Goal: Information Seeking & Learning: Compare options

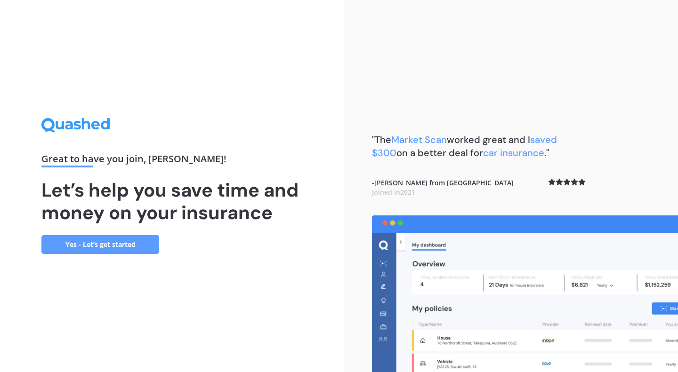
click at [120, 242] on link "Yes - Let’s get started" at bounding box center [100, 244] width 118 height 19
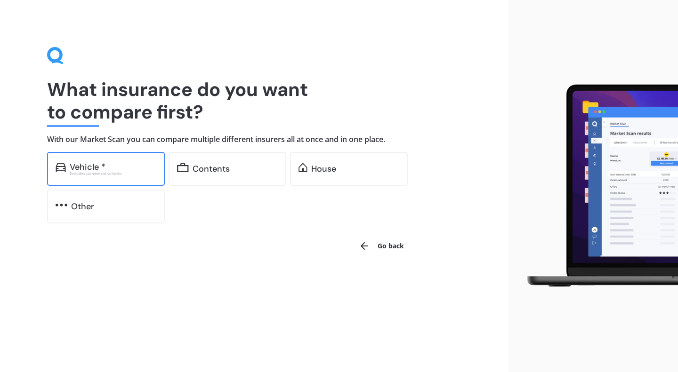
click at [127, 167] on div "Vehicle *" at bounding box center [113, 166] width 87 height 9
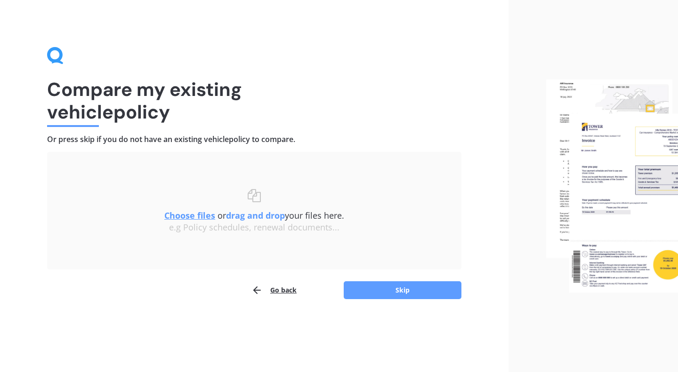
click at [276, 289] on button "Go back" at bounding box center [273, 290] width 45 height 19
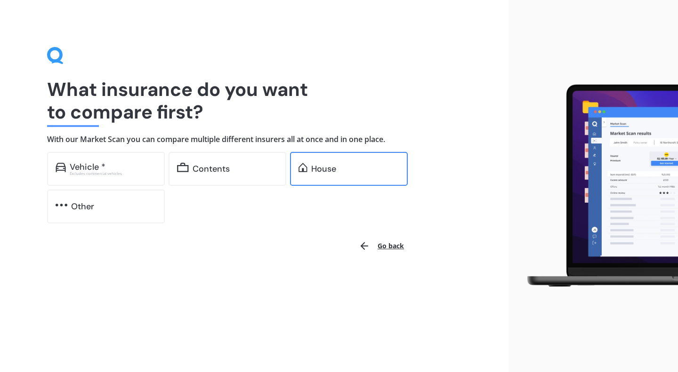
click at [317, 174] on div "House" at bounding box center [323, 168] width 25 height 9
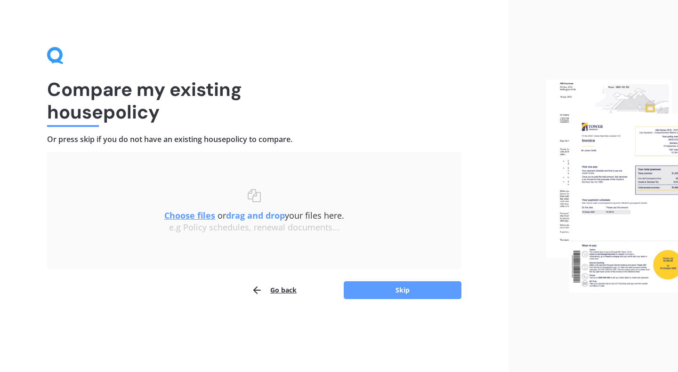
click at [191, 215] on u "Choose files" at bounding box center [189, 215] width 51 height 11
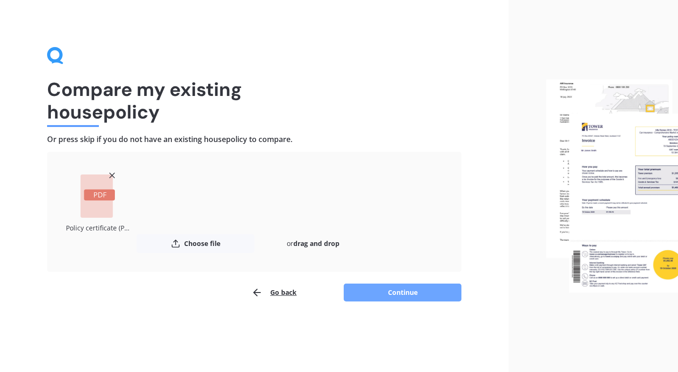
click at [394, 297] on button "Continue" at bounding box center [403, 293] width 118 height 18
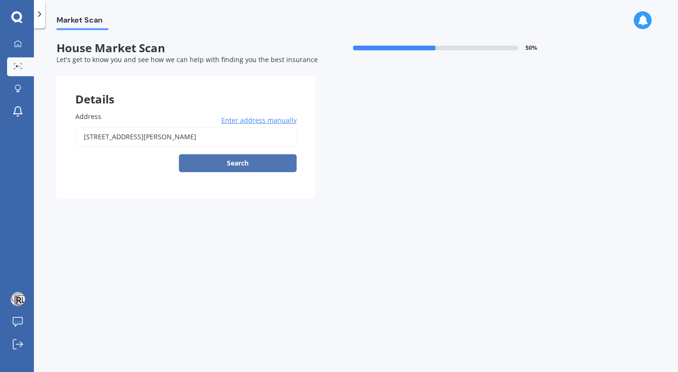
click at [235, 164] on button "Search" at bounding box center [238, 163] width 118 height 18
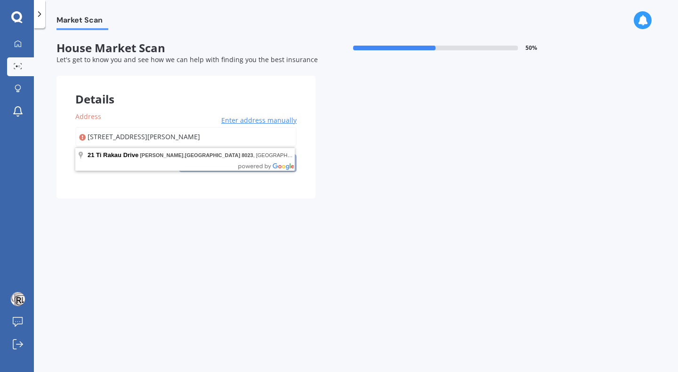
click at [242, 137] on input "[STREET_ADDRESS][PERSON_NAME]" at bounding box center [185, 137] width 221 height 20
click at [388, 139] on div "Details Address [STREET_ADDRESS][PERSON_NAME] Enter address manually Search Sel…" at bounding box center [315, 137] width 518 height 123
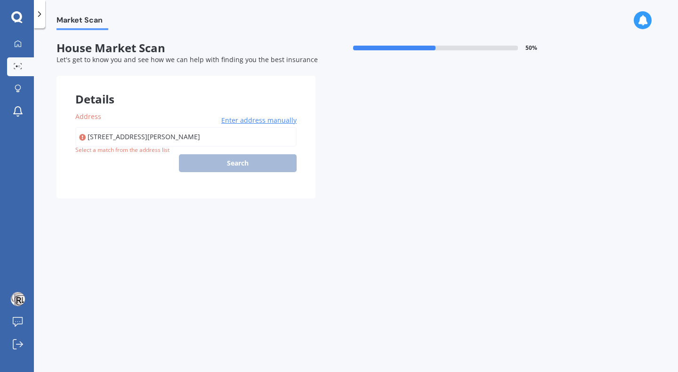
click at [43, 20] on div at bounding box center [39, 14] width 11 height 28
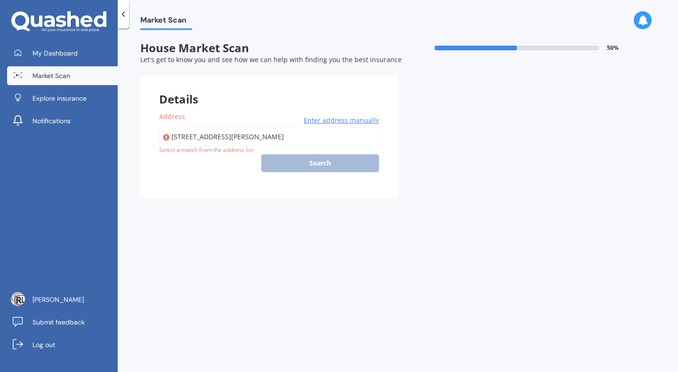
click at [336, 136] on input "[STREET_ADDRESS][PERSON_NAME]" at bounding box center [269, 137] width 220 height 20
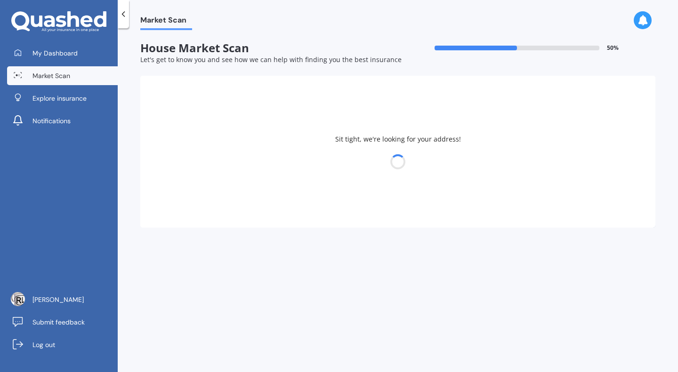
type input "[STREET_ADDRESS][PERSON_NAME]"
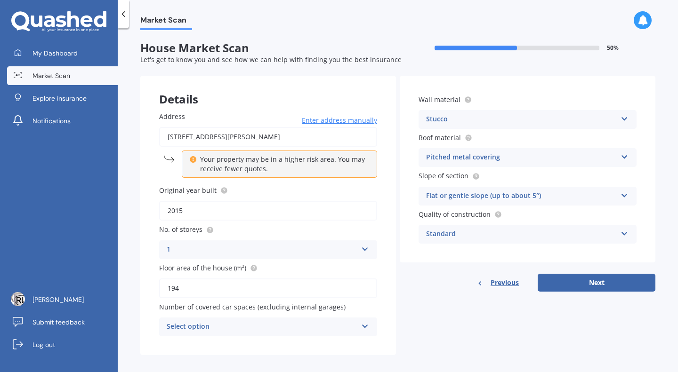
scroll to position [8, 0]
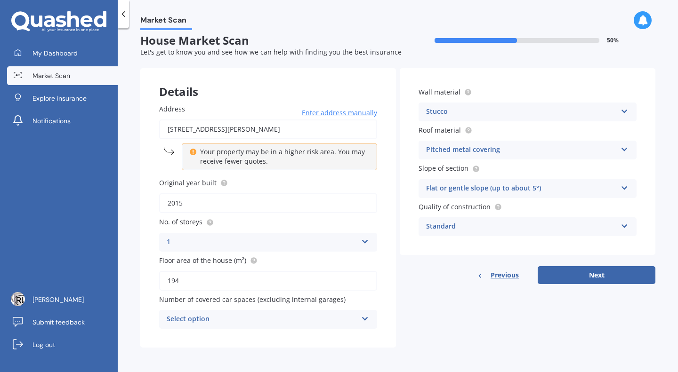
click at [460, 228] on div "Standard" at bounding box center [521, 226] width 191 height 11
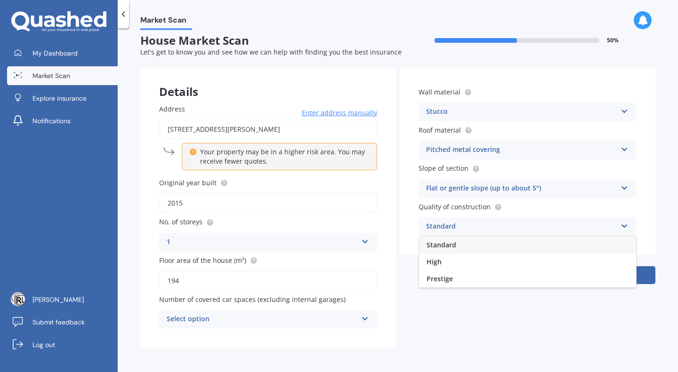
click at [460, 228] on div "Standard" at bounding box center [521, 226] width 191 height 11
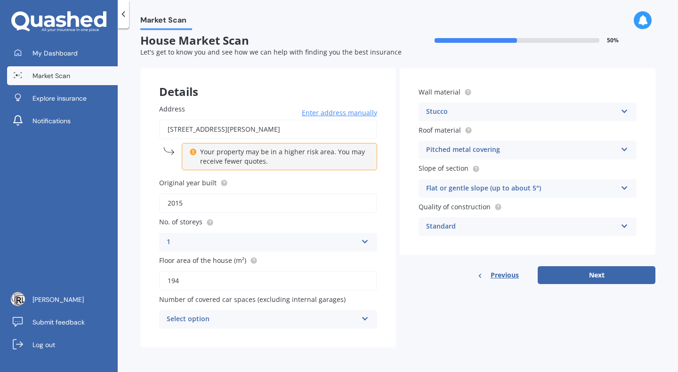
click at [326, 320] on div "Select option" at bounding box center [262, 319] width 191 height 11
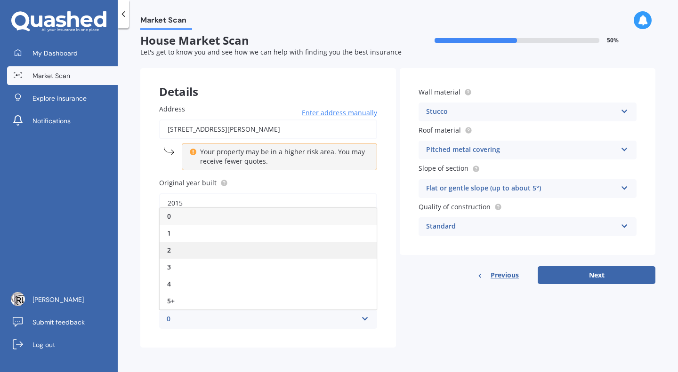
click at [270, 250] on div "2" at bounding box center [268, 250] width 217 height 17
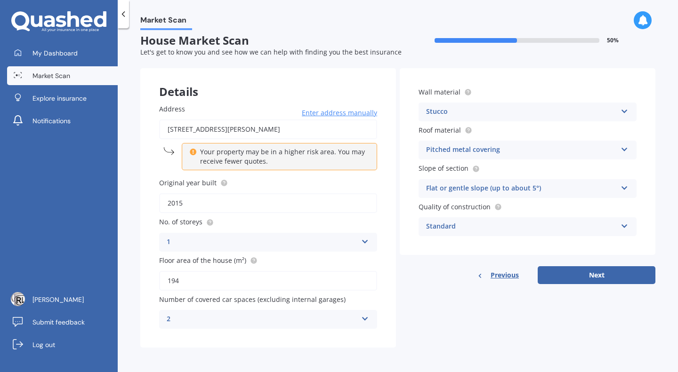
click at [339, 319] on div "2" at bounding box center [262, 319] width 191 height 11
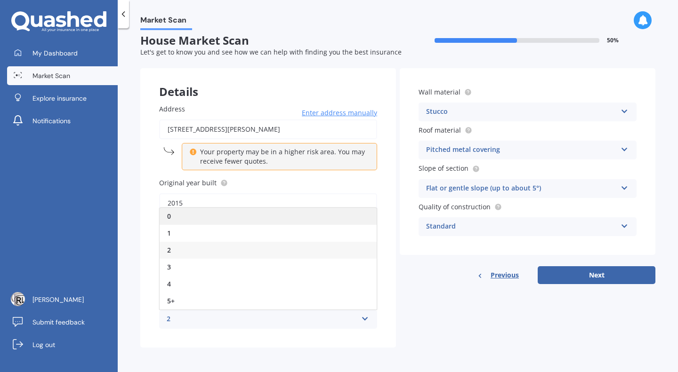
click at [301, 220] on div "0" at bounding box center [268, 216] width 217 height 17
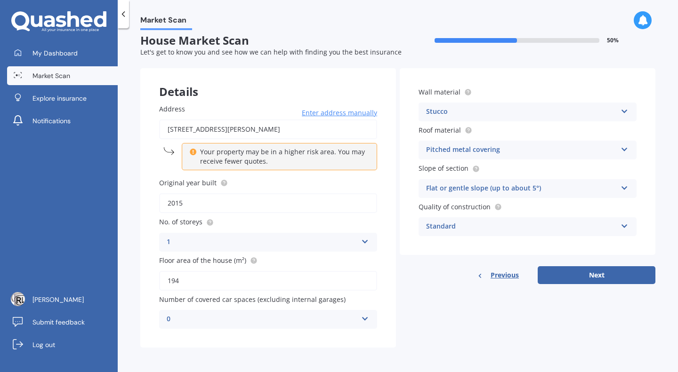
scroll to position [0, 0]
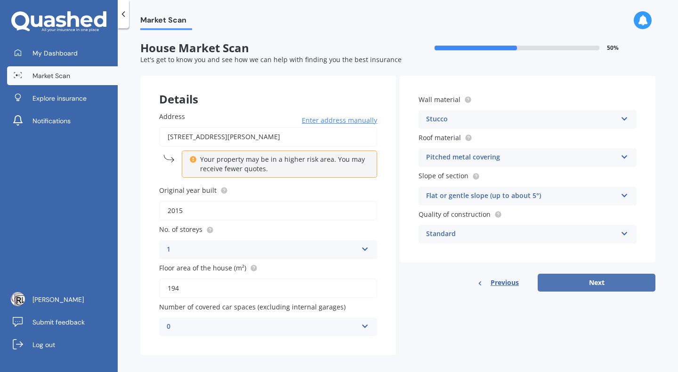
click at [593, 284] on button "Next" at bounding box center [597, 283] width 118 height 18
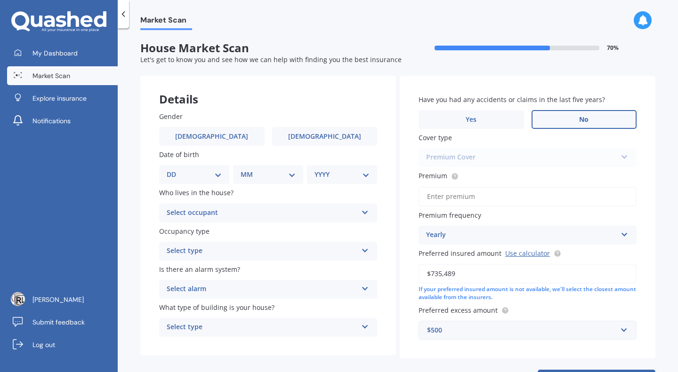
click at [579, 121] on span "No" at bounding box center [583, 120] width 9 height 8
click at [0, 0] on input "No" at bounding box center [0, 0] width 0 height 0
click at [484, 197] on input "Premium" at bounding box center [528, 197] width 218 height 20
click at [470, 238] on div "Yearly" at bounding box center [521, 235] width 191 height 11
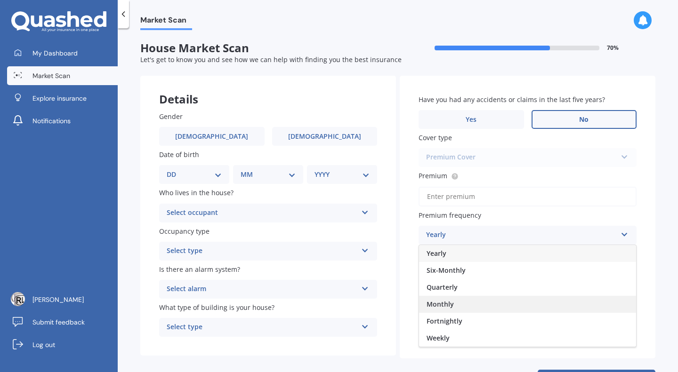
click at [444, 307] on span "Monthly" at bounding box center [440, 304] width 27 height 9
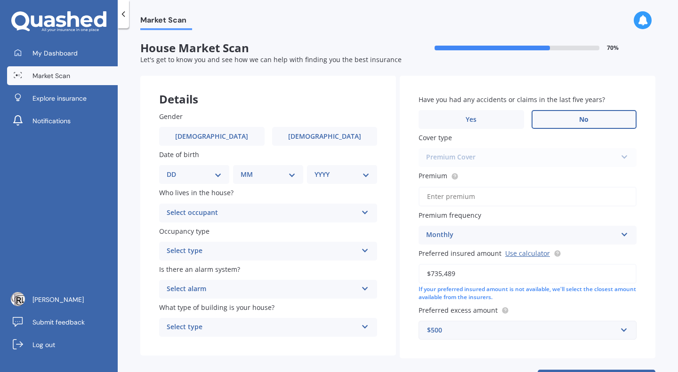
click at [482, 201] on input "Premium" at bounding box center [528, 197] width 218 height 20
paste input "$2,163.98"
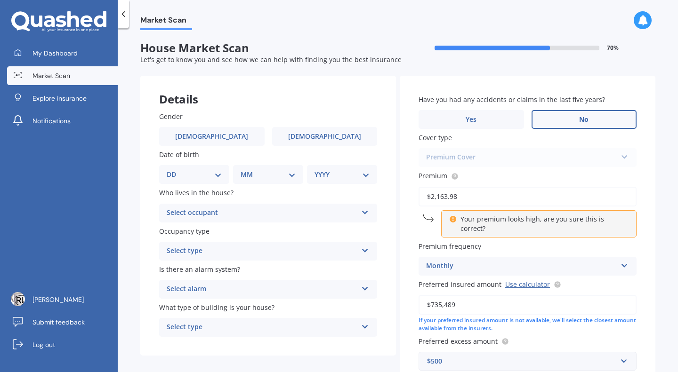
type input "$2,163.98"
click at [451, 269] on div "Monthly" at bounding box center [521, 266] width 191 height 11
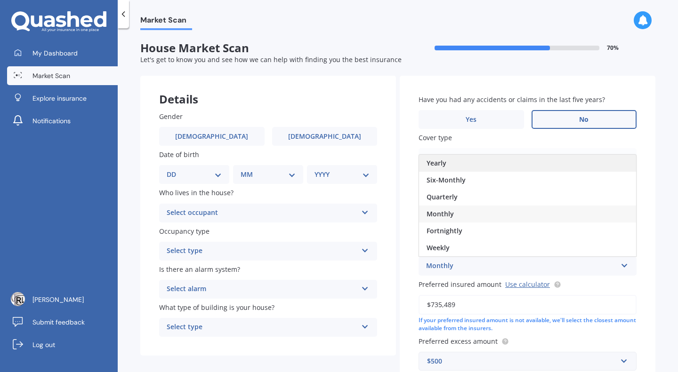
click at [443, 163] on span "Yearly" at bounding box center [437, 163] width 20 height 9
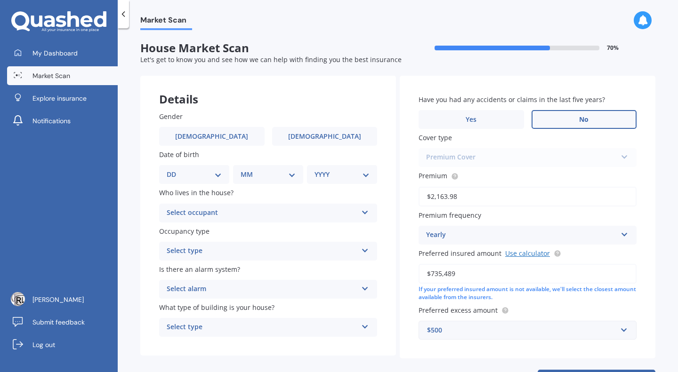
click at [519, 251] on link "Use calculator" at bounding box center [527, 253] width 45 height 9
drag, startPoint x: 473, startPoint y: 276, endPoint x: 428, endPoint y: 277, distance: 44.7
click at [428, 277] on input "$735,489" at bounding box center [528, 274] width 218 height 20
paste input "2,163"
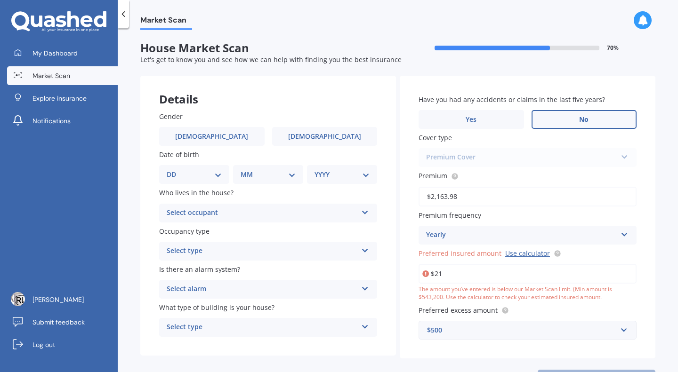
type input "$2"
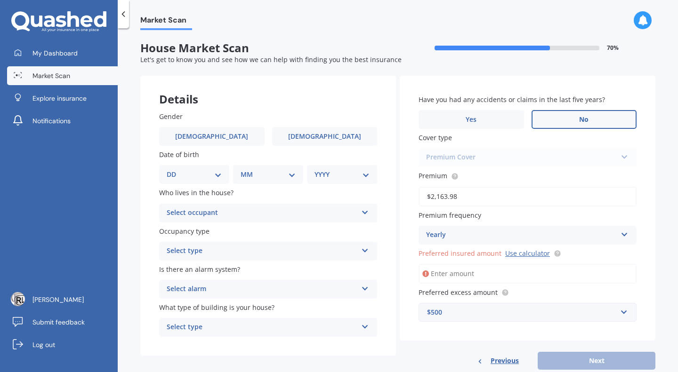
paste input "$755,723"
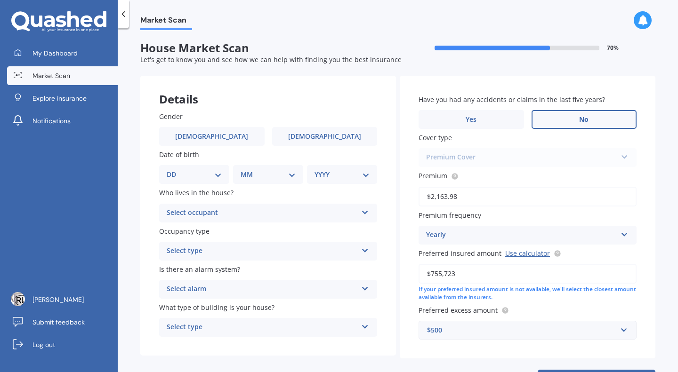
scroll to position [41, 0]
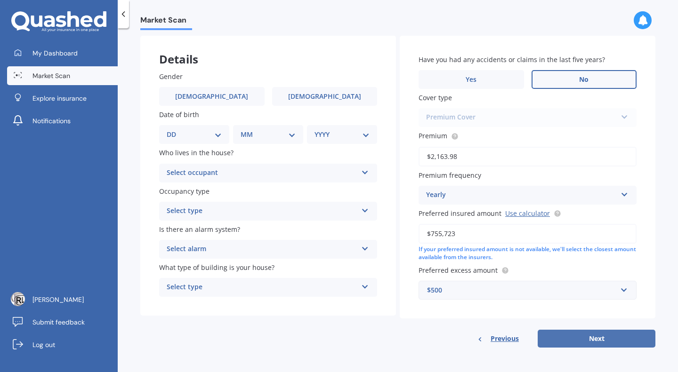
type input "$755,723"
click at [582, 339] on button "Next" at bounding box center [597, 339] width 118 height 18
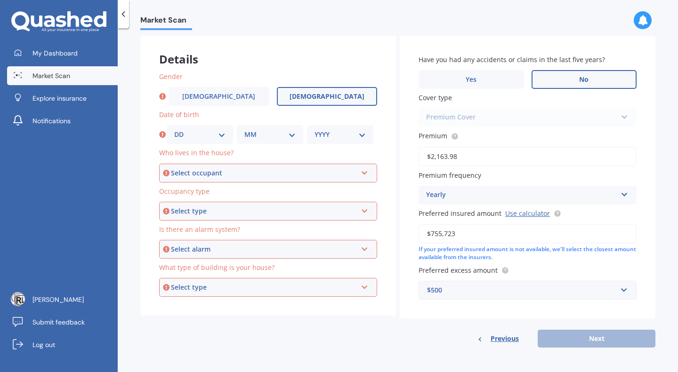
click at [322, 97] on span "[DEMOGRAPHIC_DATA]" at bounding box center [327, 97] width 75 height 8
click at [0, 0] on input "[DEMOGRAPHIC_DATA]" at bounding box center [0, 0] width 0 height 0
click at [221, 134] on select "DD 01 02 03 04 05 06 07 08 09 10 11 12 13 14 15 16 17 18 19 20 21 22 23 24 25 2…" at bounding box center [199, 134] width 51 height 10
select select "08"
click at [174, 129] on select "DD 01 02 03 04 05 06 07 08 09 10 11 12 13 14 15 16 17 18 19 20 21 22 23 24 25 2…" at bounding box center [199, 134] width 51 height 10
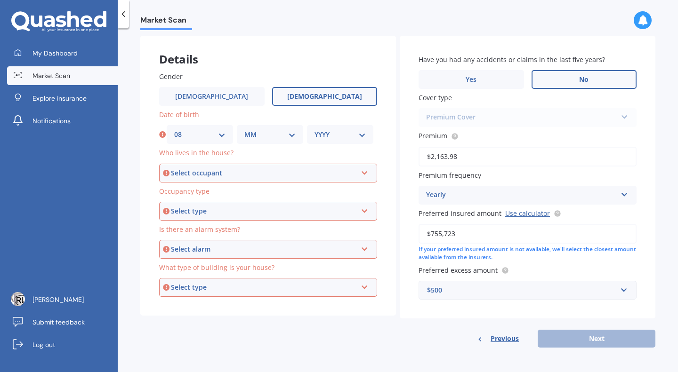
click at [258, 131] on select "MM 01 02 03 04 05 06 07 08 09 10 11 12" at bounding box center [269, 134] width 51 height 10
select select "01"
click at [244, 129] on select "MM 01 02 03 04 05 06 07 08 09 10 11 12" at bounding box center [269, 134] width 51 height 10
click at [334, 132] on select "YYYY 2009 2008 2007 2006 2005 2004 2003 2002 2001 2000 1999 1998 1997 1996 1995…" at bounding box center [339, 134] width 51 height 10
select select "1937"
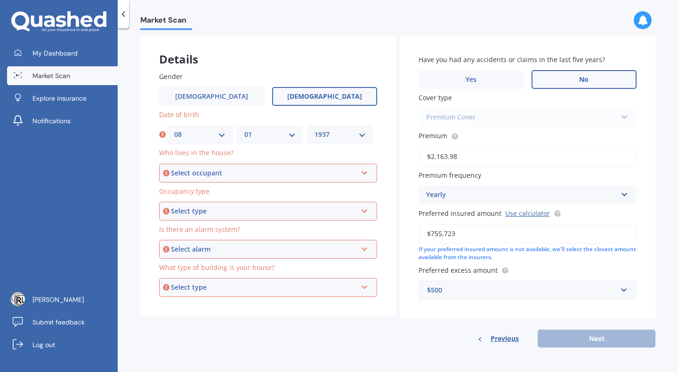
click at [314, 129] on select "YYYY 2009 2008 2007 2006 2005 2004 2003 2002 2001 2000 1999 1998 1997 1996 1995…" at bounding box center [339, 134] width 51 height 10
click at [233, 175] on div "Select occupant" at bounding box center [264, 173] width 186 height 10
click at [195, 189] on div "Owner" at bounding box center [268, 191] width 216 height 17
click at [209, 210] on div "Select type" at bounding box center [264, 211] width 186 height 10
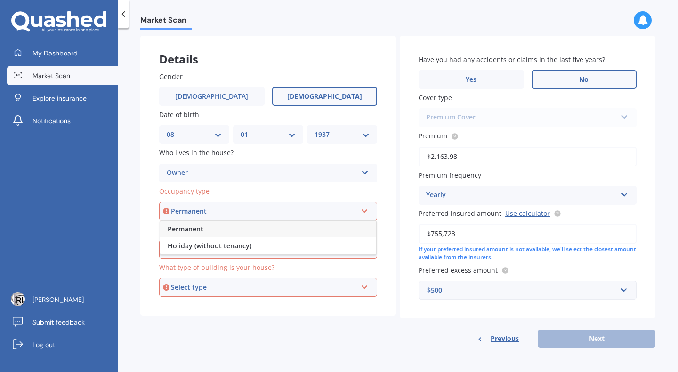
click at [202, 228] on span "Permanent" at bounding box center [186, 229] width 36 height 9
click at [204, 245] on div "Select alarm" at bounding box center [264, 249] width 186 height 10
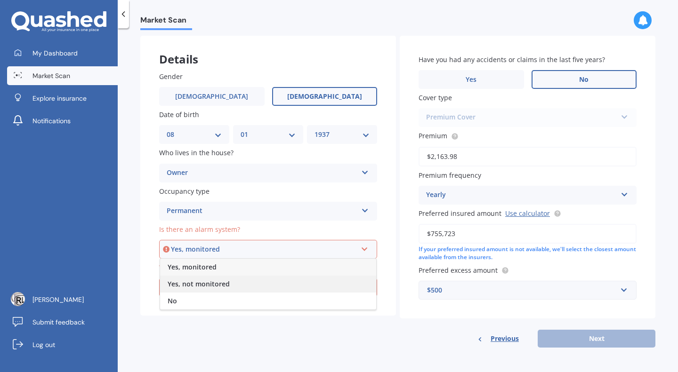
click at [196, 283] on span "Yes, not monitored" at bounding box center [199, 284] width 62 height 9
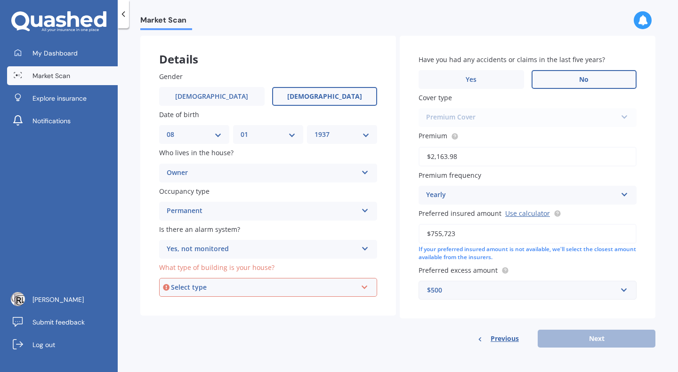
click at [201, 290] on div "Select type" at bounding box center [264, 287] width 186 height 10
click at [206, 307] on span "Freestanding" at bounding box center [189, 305] width 42 height 9
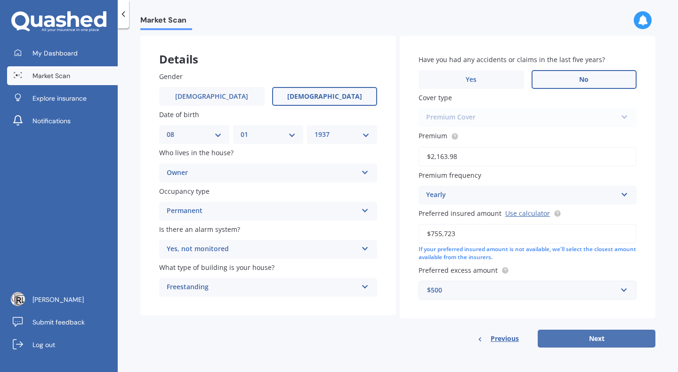
click at [598, 340] on button "Next" at bounding box center [597, 339] width 118 height 18
select select "08"
select select "01"
select select "1937"
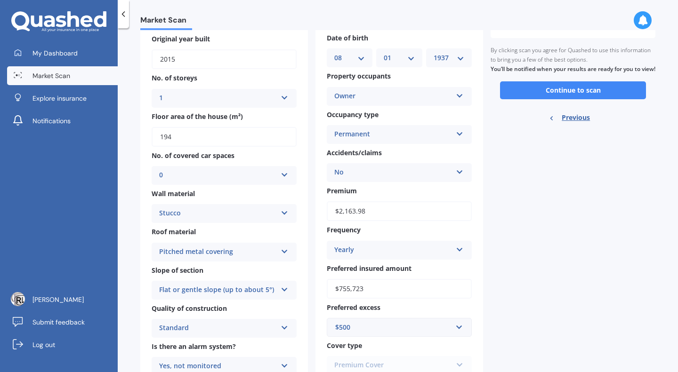
scroll to position [88, 0]
click at [585, 97] on button "Continue to scan" at bounding box center [573, 91] width 146 height 18
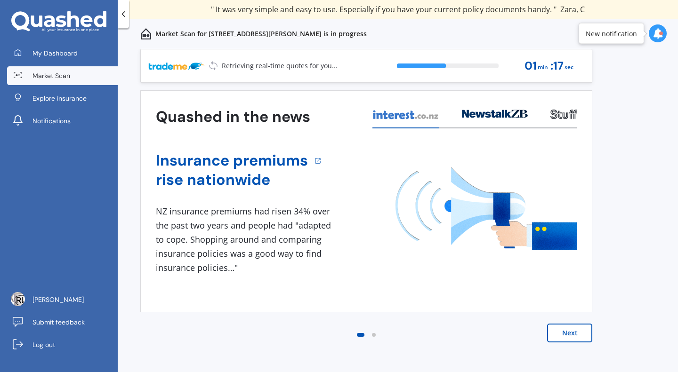
click at [575, 332] on button "Next" at bounding box center [569, 333] width 45 height 19
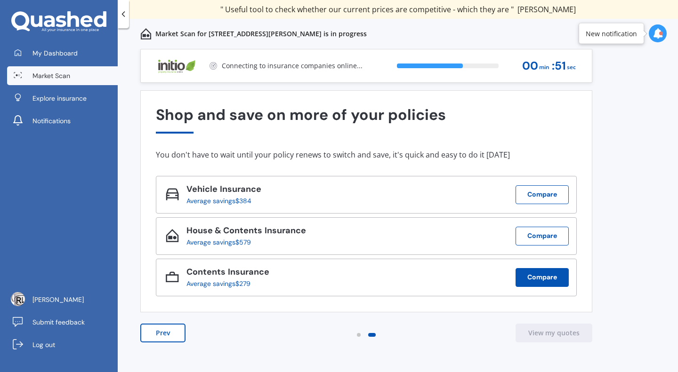
click at [544, 281] on button "Compare" at bounding box center [541, 277] width 53 height 19
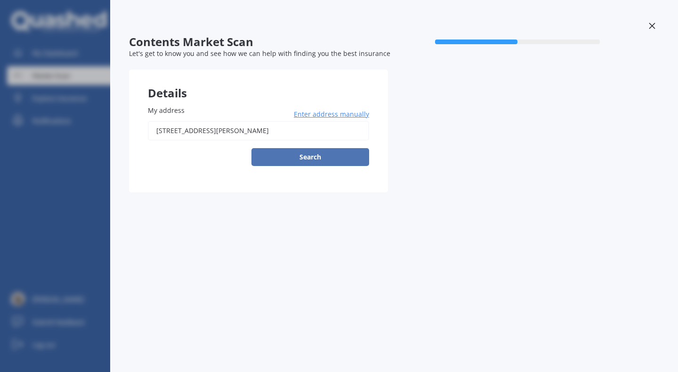
click at [313, 155] on button "Search" at bounding box center [310, 157] width 118 height 18
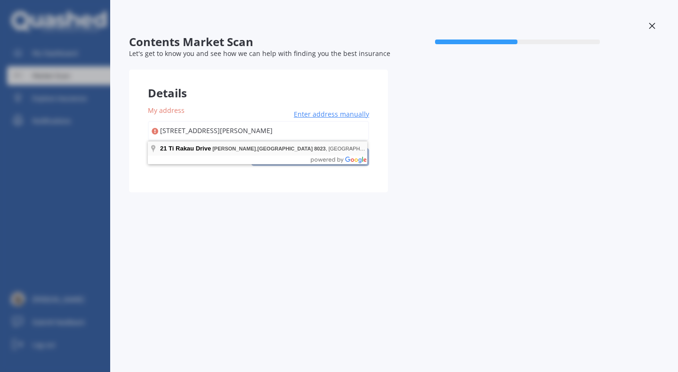
type input "[STREET_ADDRESS][PERSON_NAME]"
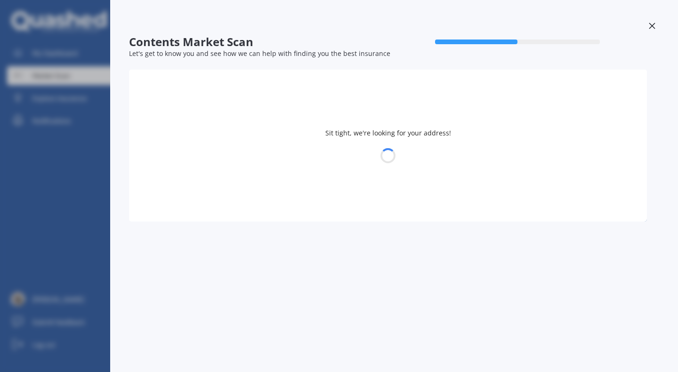
select select "08"
select select "01"
select select "1937"
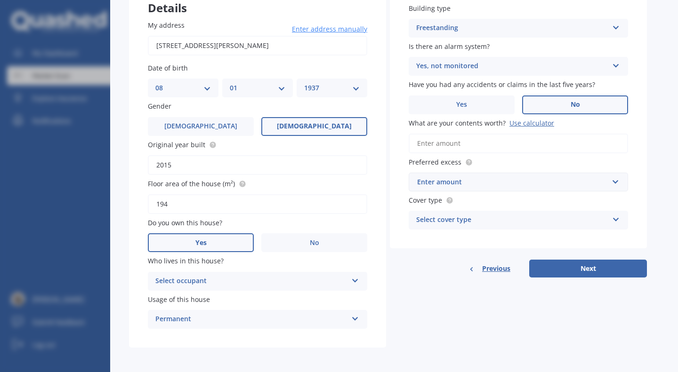
scroll to position [89, 0]
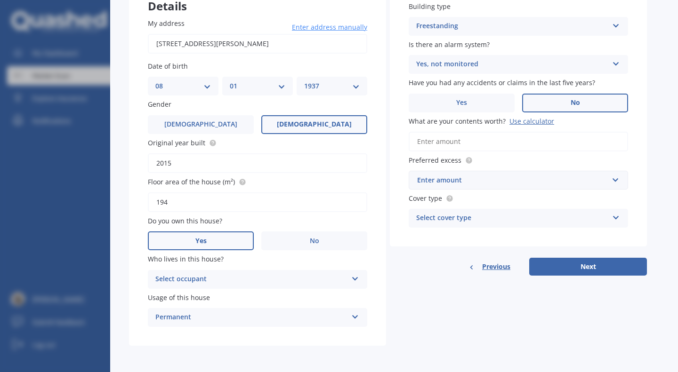
click at [267, 280] on div "Select occupant" at bounding box center [251, 279] width 192 height 11
click at [217, 296] on div "Owner" at bounding box center [257, 298] width 218 height 17
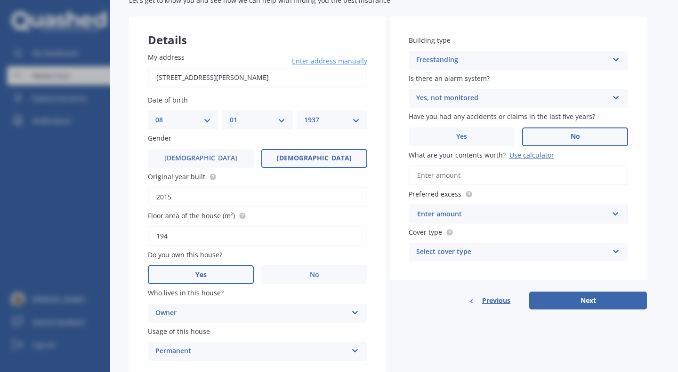
scroll to position [54, 0]
click at [480, 173] on input "What are your contents worth? Use calculator" at bounding box center [518, 175] width 219 height 20
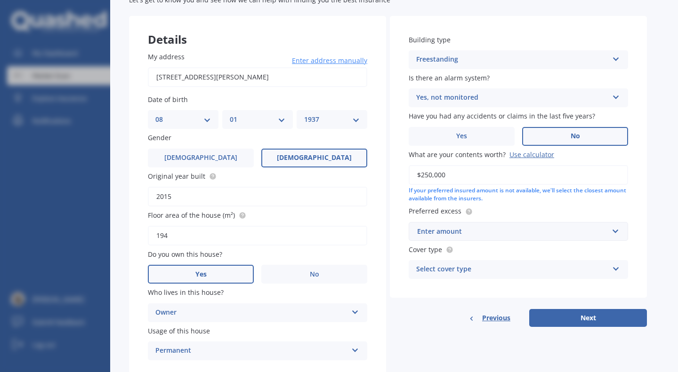
type input "$250,000"
click at [565, 209] on label "Preferred excess" at bounding box center [517, 211] width 216 height 10
click at [475, 235] on div "Enter amount" at bounding box center [512, 231] width 191 height 10
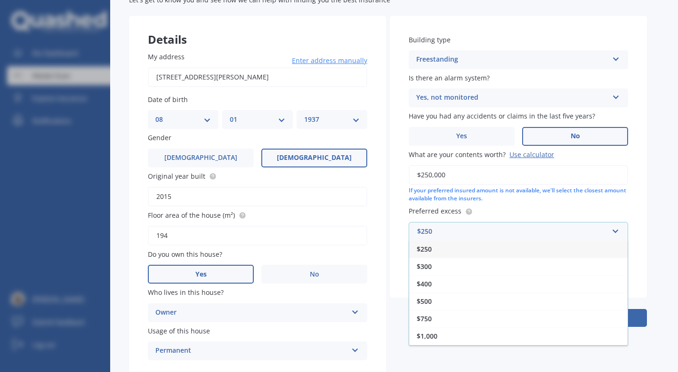
click at [435, 250] on div "$250" at bounding box center [518, 249] width 218 height 17
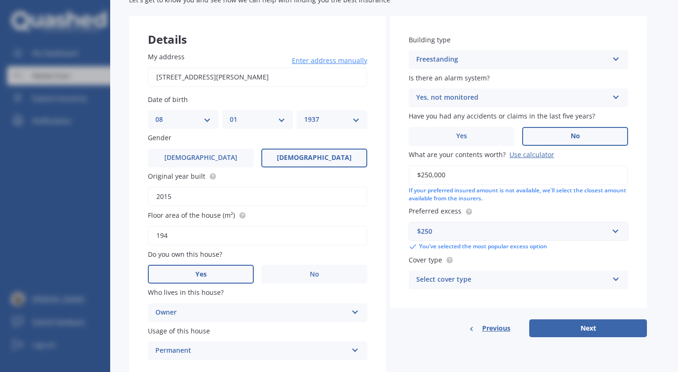
click at [472, 281] on div "Select cover type" at bounding box center [512, 279] width 192 height 11
click at [402, 289] on div "Building type Freestanding Freestanding Multi-unit (in a block of 6 or less) Mu…" at bounding box center [518, 162] width 257 height 292
click at [578, 325] on button "Next" at bounding box center [588, 329] width 118 height 18
select select "08"
select select "01"
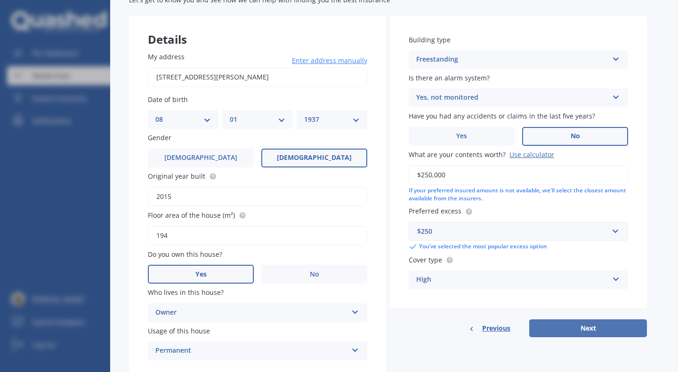
select select "1937"
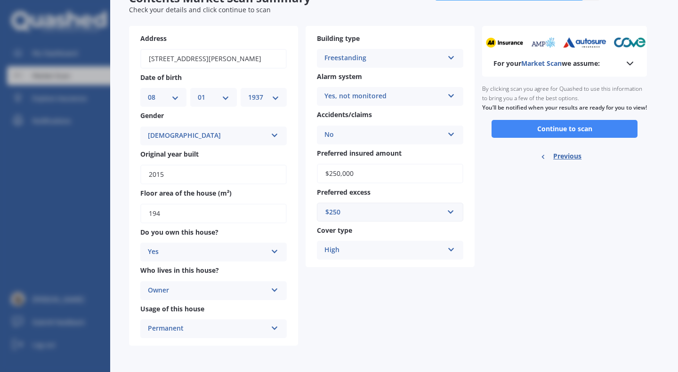
scroll to position [45, 0]
click at [561, 137] on button "Continue to scan" at bounding box center [564, 129] width 146 height 18
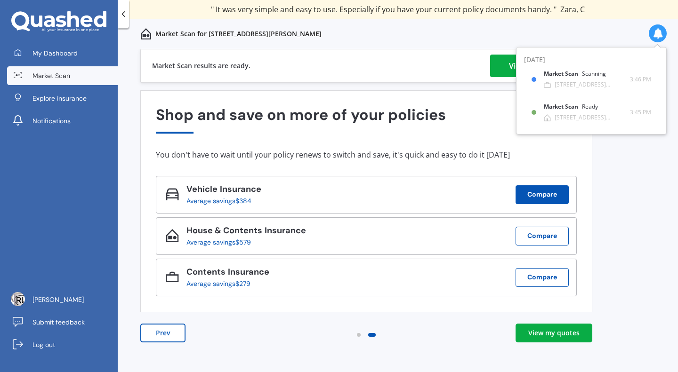
click at [545, 193] on button "Compare" at bounding box center [541, 194] width 53 height 19
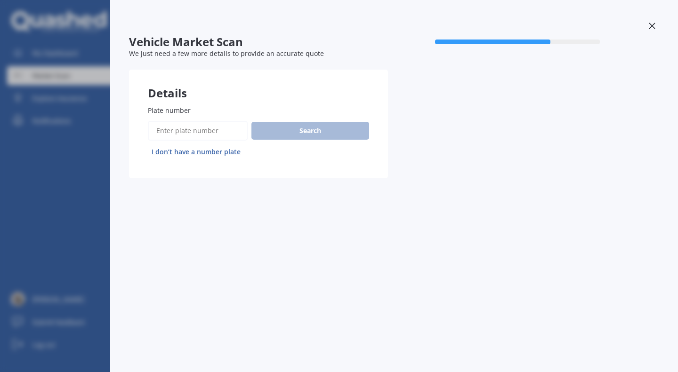
click at [209, 130] on input "Plate number" at bounding box center [198, 131] width 100 height 20
paste input "KAS153"
type input "KAS153"
click at [314, 127] on button "Search" at bounding box center [310, 131] width 118 height 18
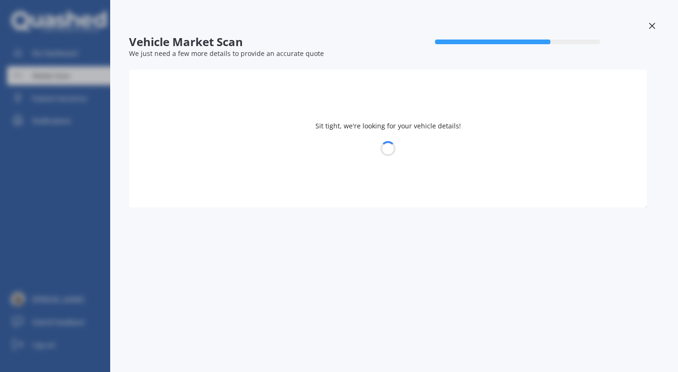
select select "HOLDEN"
select select "SPARK"
select select "08"
select select "01"
select select "1937"
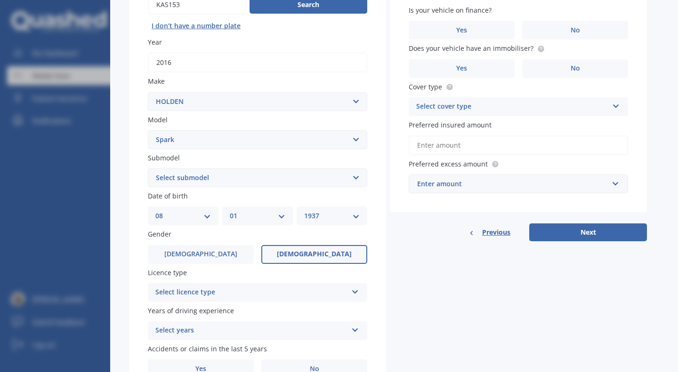
scroll to position [180, 0]
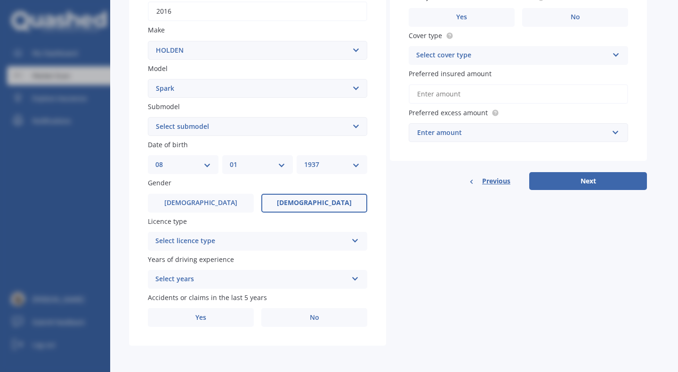
click at [243, 242] on div "Select licence type" at bounding box center [251, 241] width 192 height 11
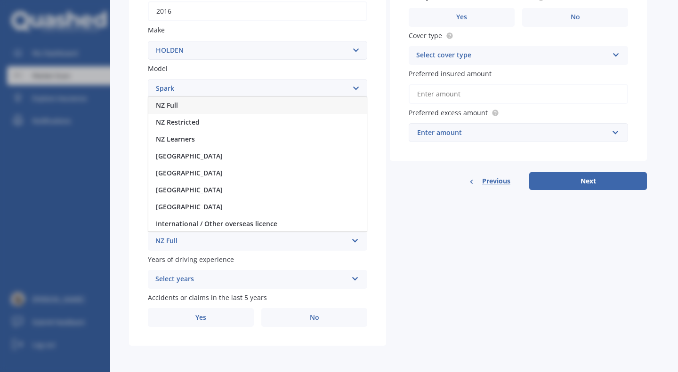
click at [188, 104] on div "NZ Full" at bounding box center [257, 105] width 218 height 17
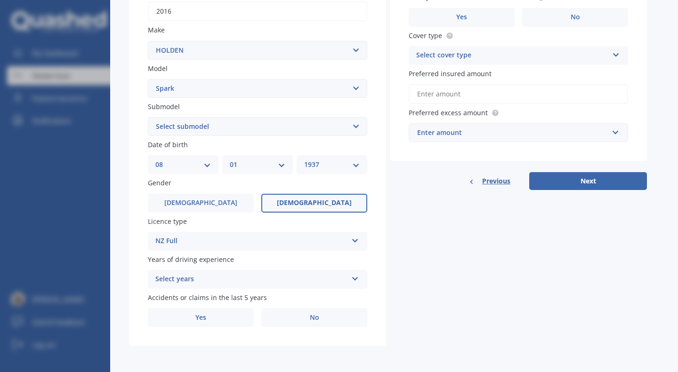
click at [223, 276] on div "Select years" at bounding box center [251, 279] width 192 height 11
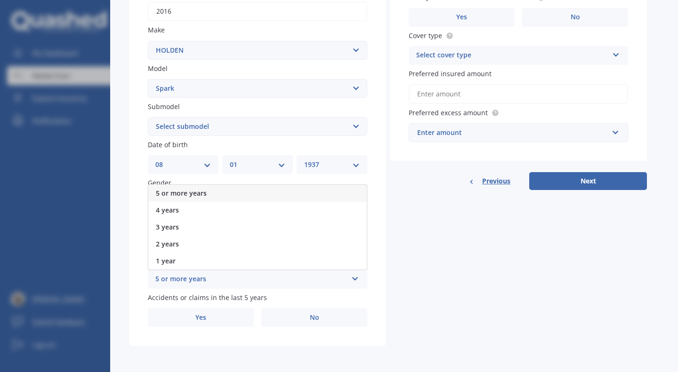
click at [218, 191] on div "5 or more years" at bounding box center [257, 193] width 218 height 17
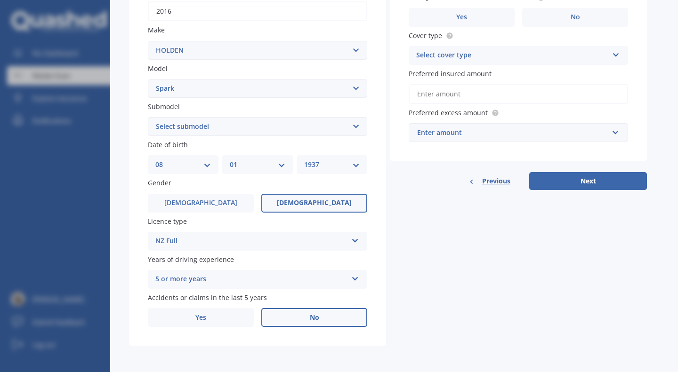
click at [320, 316] on label "No" at bounding box center [314, 317] width 106 height 19
click at [0, 0] on input "No" at bounding box center [0, 0] width 0 height 0
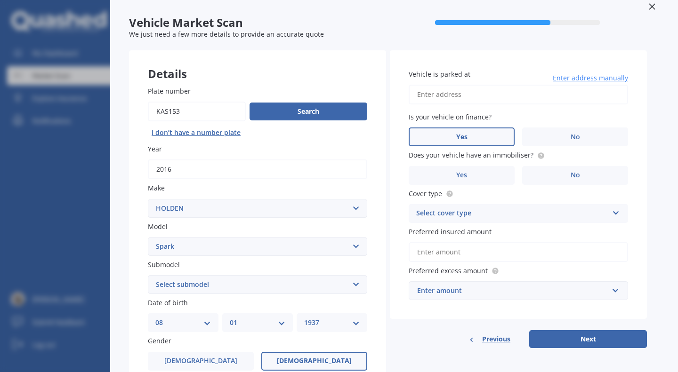
scroll to position [0, 0]
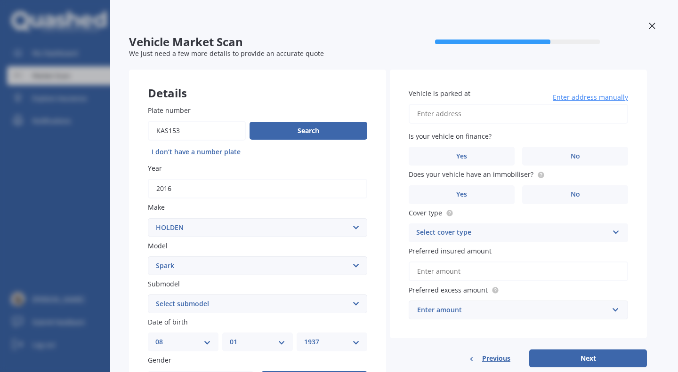
click at [467, 116] on input "Vehicle is parked at" at bounding box center [518, 114] width 219 height 20
type input "[STREET_ADDRESS][PERSON_NAME]"
click at [564, 156] on label "No" at bounding box center [575, 156] width 106 height 19
click at [0, 0] on input "No" at bounding box center [0, 0] width 0 height 0
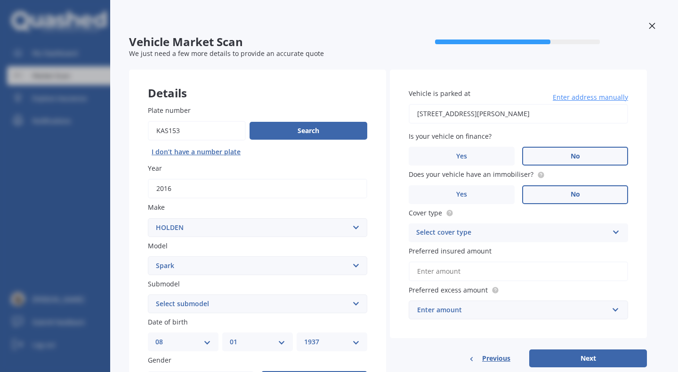
click at [574, 194] on span "No" at bounding box center [575, 195] width 9 height 8
click at [0, 0] on input "No" at bounding box center [0, 0] width 0 height 0
click at [517, 239] on div "Select cover type" at bounding box center [512, 232] width 192 height 11
click at [459, 251] on span "Comprehensive" at bounding box center [442, 251] width 50 height 9
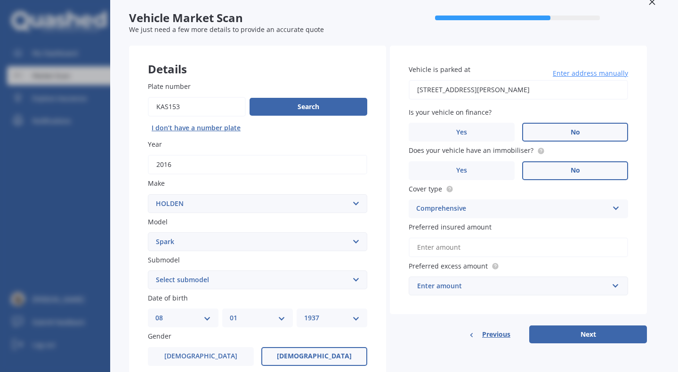
click at [444, 248] on input "Preferred insured amount" at bounding box center [518, 248] width 219 height 20
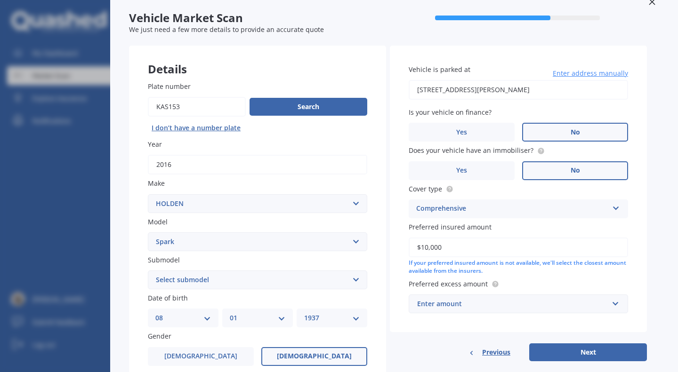
type input "$10,000"
click at [461, 306] on div "Enter amount" at bounding box center [512, 304] width 191 height 10
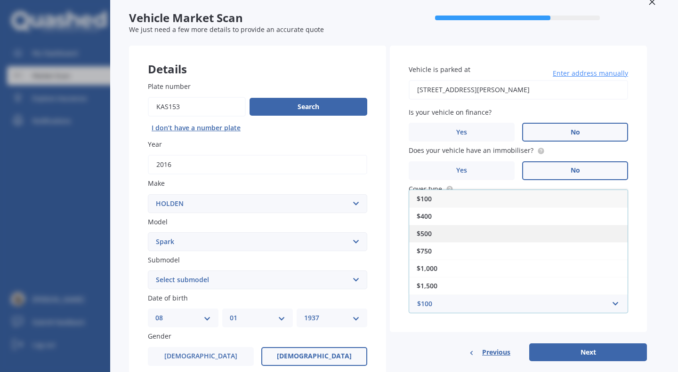
click at [440, 234] on div "$500" at bounding box center [518, 233] width 218 height 17
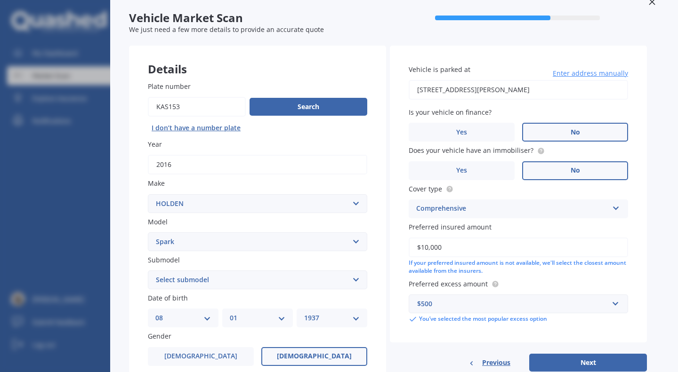
click at [659, 266] on div "Vehicle Market Scan 70 % We just need a few more details to provide an accurate…" at bounding box center [394, 186] width 568 height 372
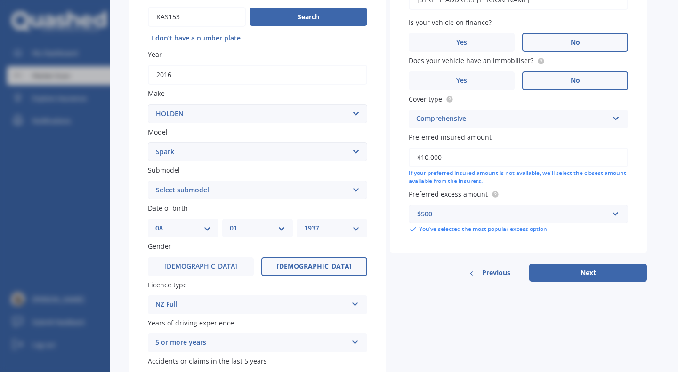
scroll to position [162, 0]
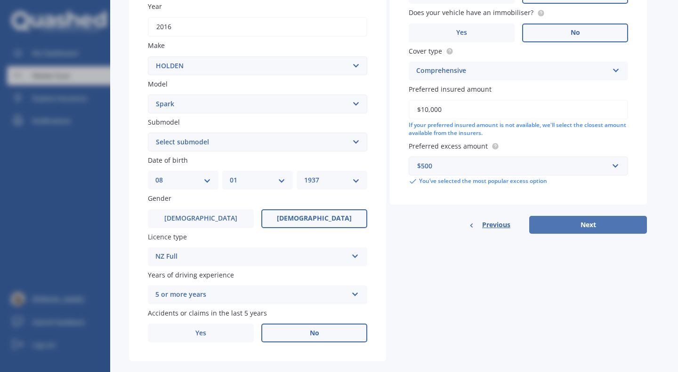
click at [590, 226] on button "Next" at bounding box center [588, 225] width 118 height 18
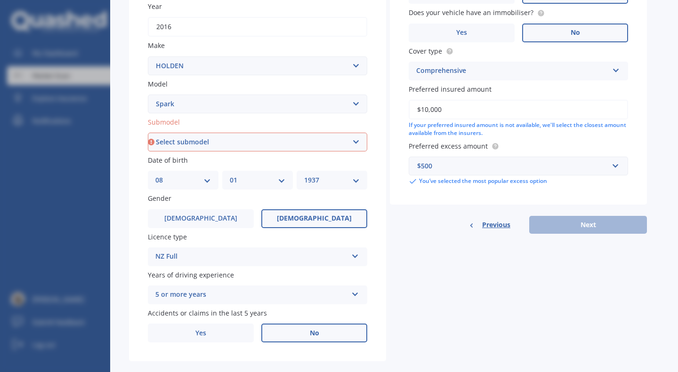
click at [209, 142] on select "Select submodel (All other) EV LS 1.4 LT" at bounding box center [257, 142] width 219 height 19
click at [198, 142] on select "Select submodel (All other) EV LS 1.4 LT" at bounding box center [257, 142] width 219 height 19
select select "LS 1.4"
click at [148, 134] on select "Select submodel (All other) EV LS 1.4 LT" at bounding box center [257, 142] width 219 height 19
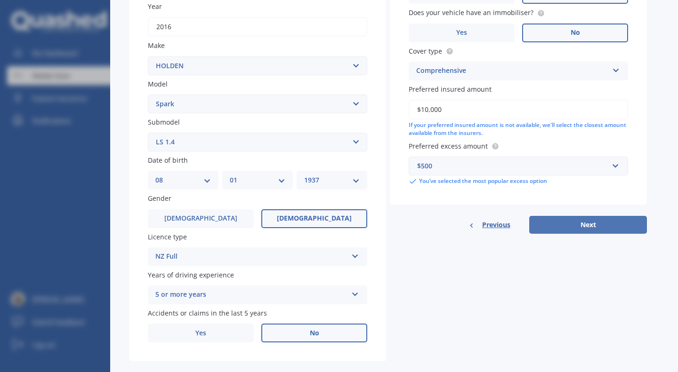
click at [589, 225] on button "Next" at bounding box center [588, 225] width 118 height 18
select select "08"
select select "01"
select select "1937"
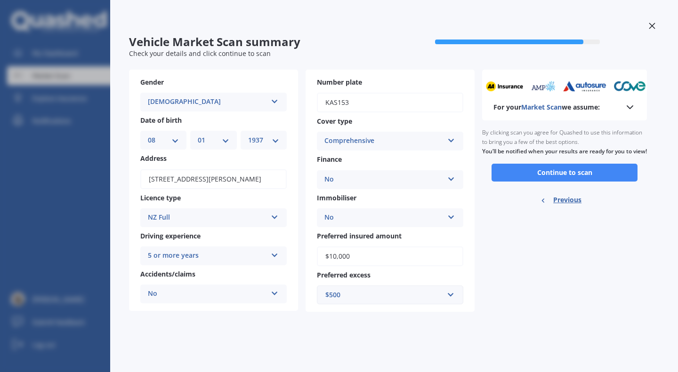
scroll to position [0, 0]
click at [571, 182] on button "Continue to scan" at bounding box center [564, 173] width 146 height 18
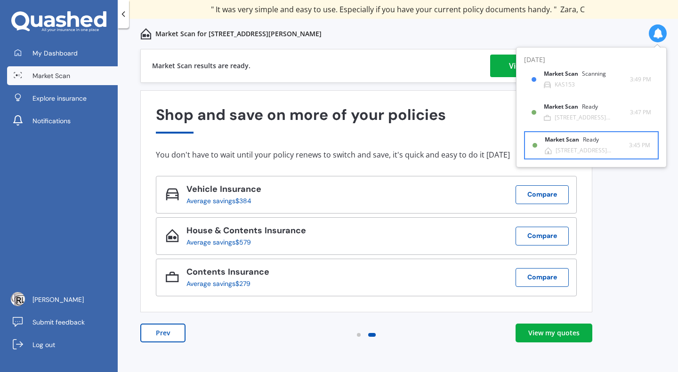
click at [566, 146] on div "Market Scan Ready" at bounding box center [577, 142] width 65 height 10
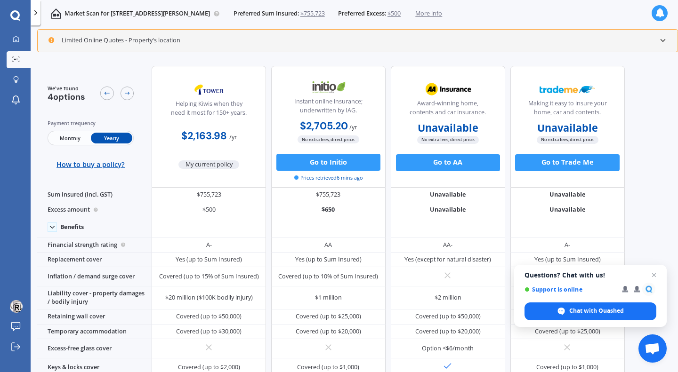
click at [664, 39] on icon at bounding box center [663, 40] width 8 height 8
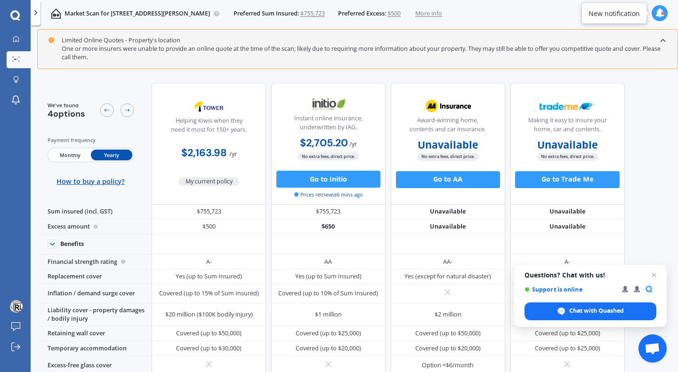
click at [664, 39] on icon at bounding box center [663, 40] width 8 height 8
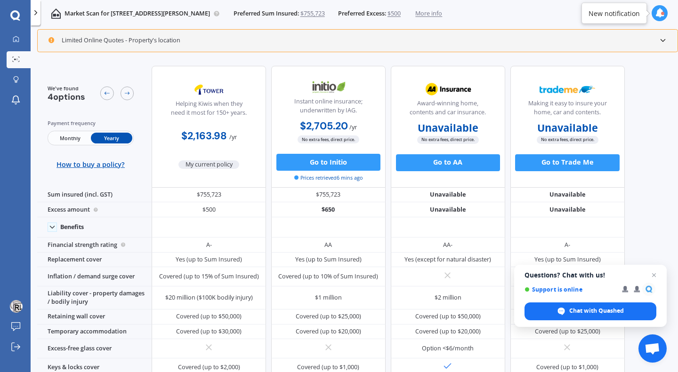
click at [401, 12] on span "$500" at bounding box center [393, 13] width 13 height 8
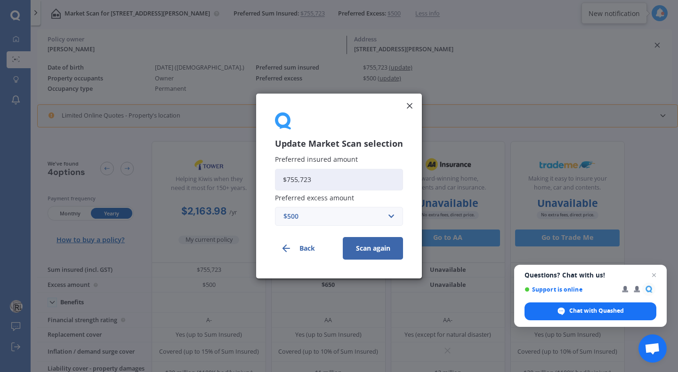
click at [327, 220] on div "$500" at bounding box center [333, 216] width 100 height 10
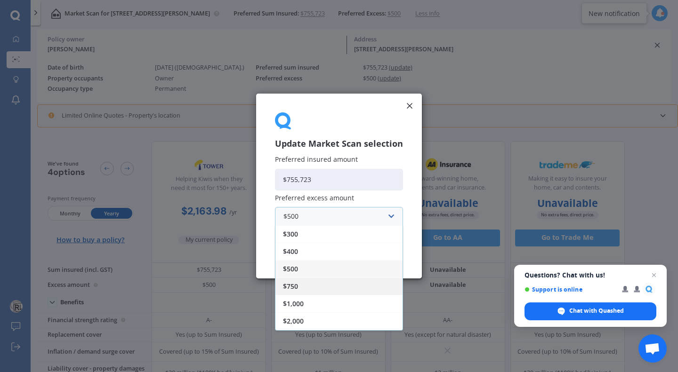
click at [298, 284] on span "$750" at bounding box center [290, 286] width 15 height 7
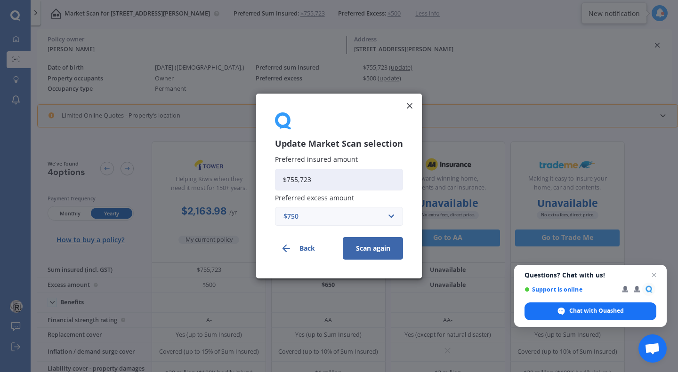
click at [372, 248] on button "Scan again" at bounding box center [373, 248] width 60 height 23
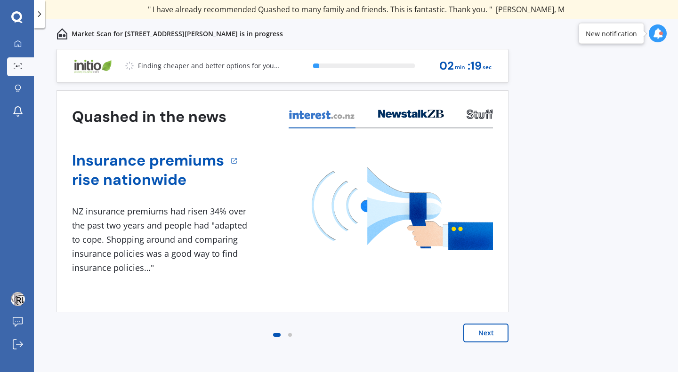
click at [660, 32] on div at bounding box center [661, 34] width 4 height 4
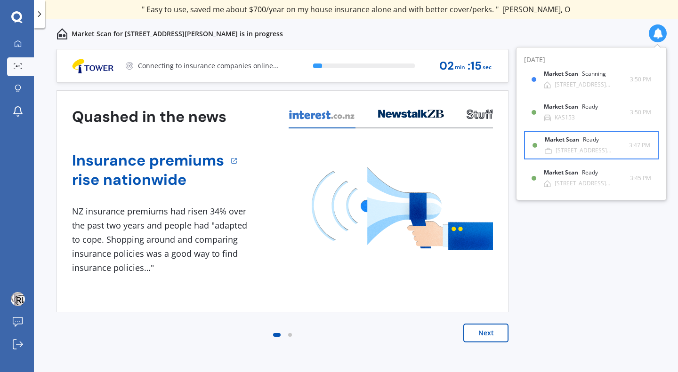
click at [584, 141] on div "Ready" at bounding box center [591, 140] width 16 height 7
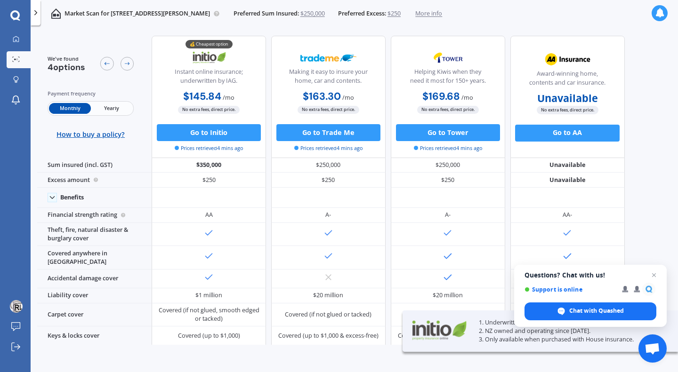
click at [108, 107] on span "Yearly" at bounding box center [111, 108] width 41 height 11
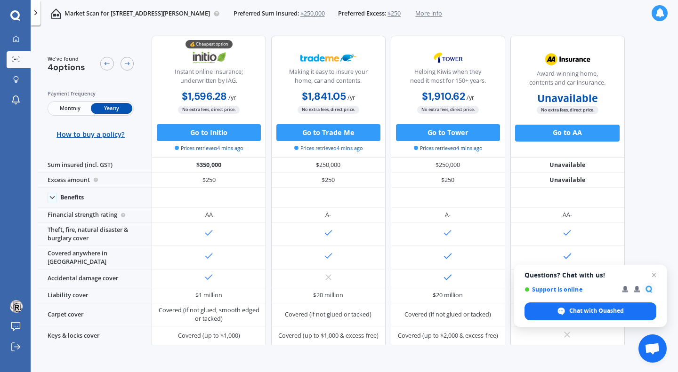
click at [652, 12] on div at bounding box center [660, 13] width 16 height 16
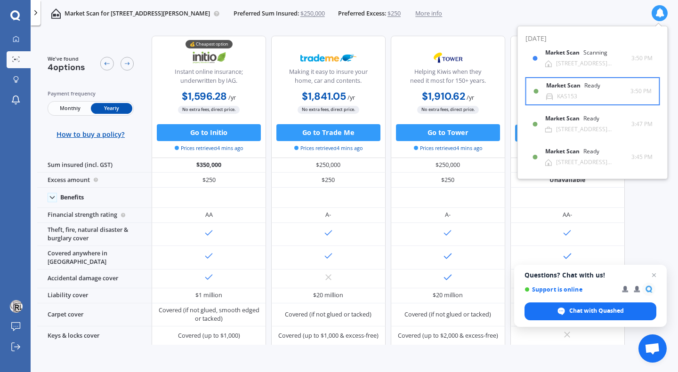
click at [573, 89] on div "Market Scan Ready" at bounding box center [578, 87] width 65 height 10
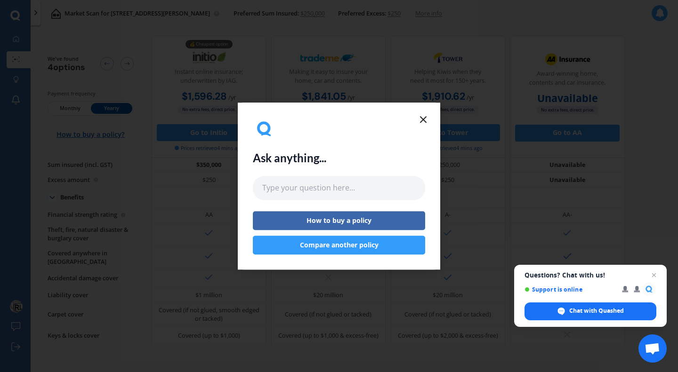
click at [424, 118] on icon at bounding box center [423, 119] width 11 height 11
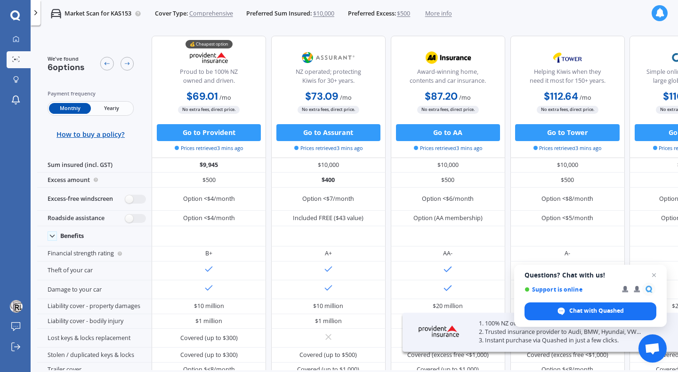
click at [109, 105] on span "Yearly" at bounding box center [111, 108] width 41 height 11
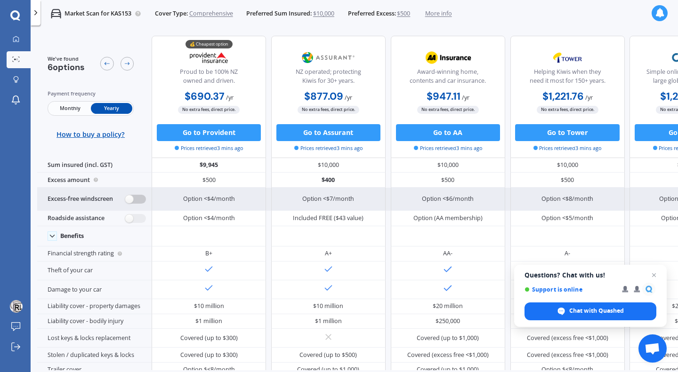
click at [140, 197] on label at bounding box center [135, 199] width 21 height 9
radio input "true"
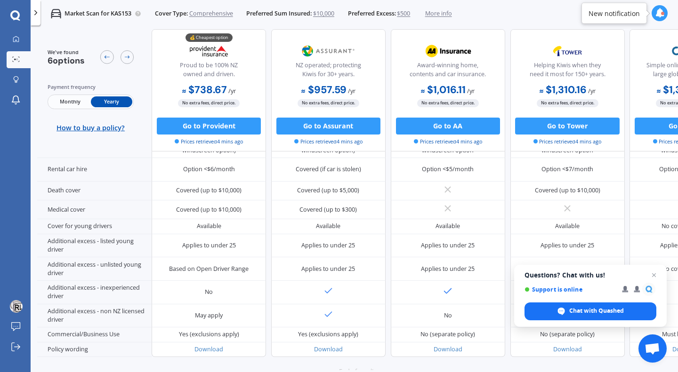
scroll to position [445, 0]
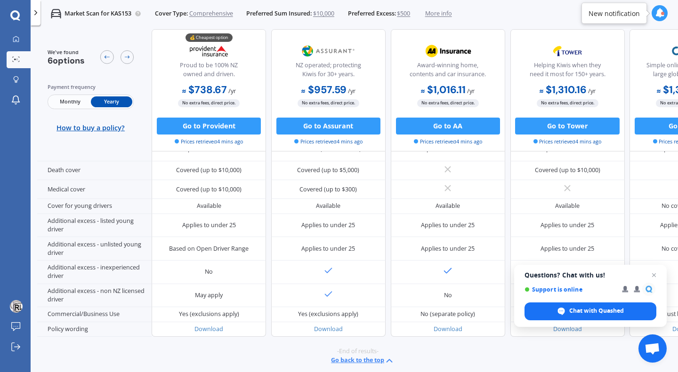
click at [658, 12] on icon at bounding box center [659, 12] width 9 height 9
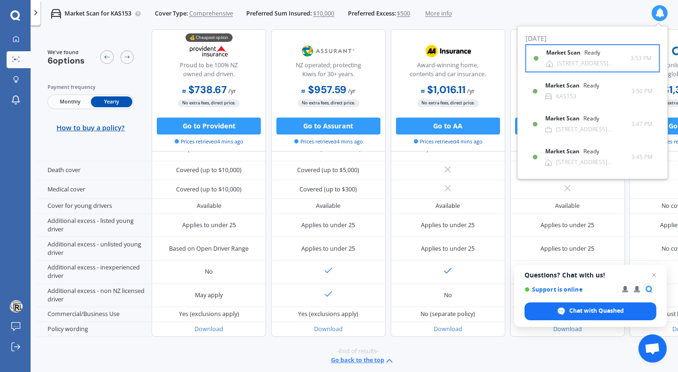
click at [576, 56] on b "Market Scan" at bounding box center [565, 52] width 38 height 7
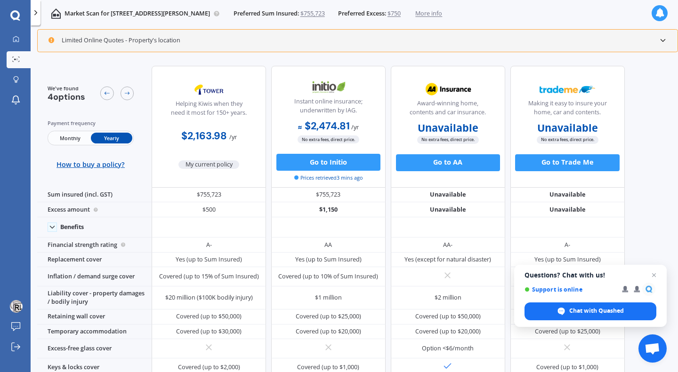
click at [659, 17] on icon at bounding box center [659, 12] width 9 height 9
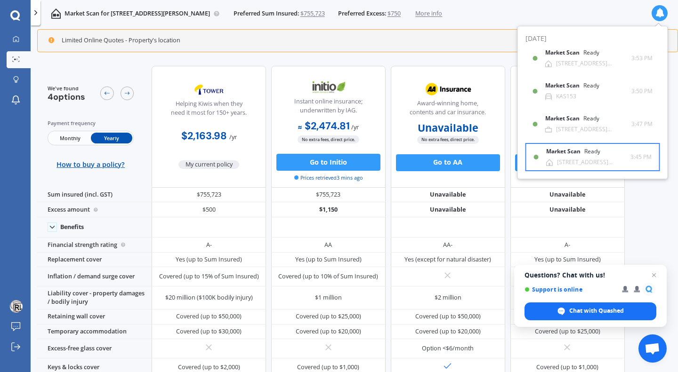
click at [598, 153] on div "Ready" at bounding box center [592, 151] width 16 height 7
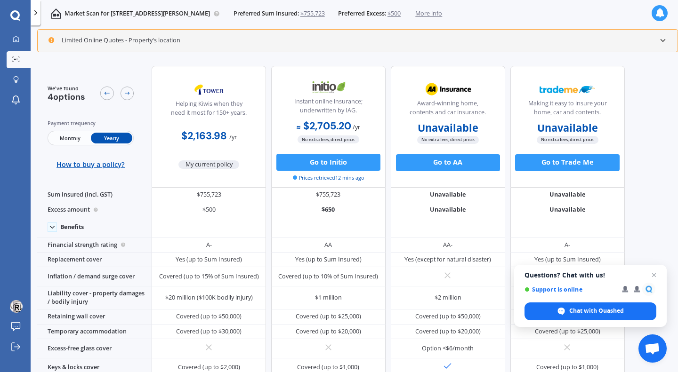
click at [660, 13] on icon at bounding box center [659, 12] width 9 height 9
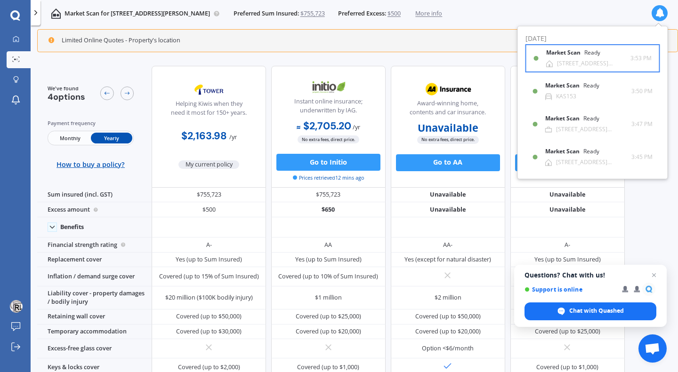
click at [593, 65] on div "[STREET_ADDRESS][PERSON_NAME]" at bounding box center [593, 63] width 73 height 7
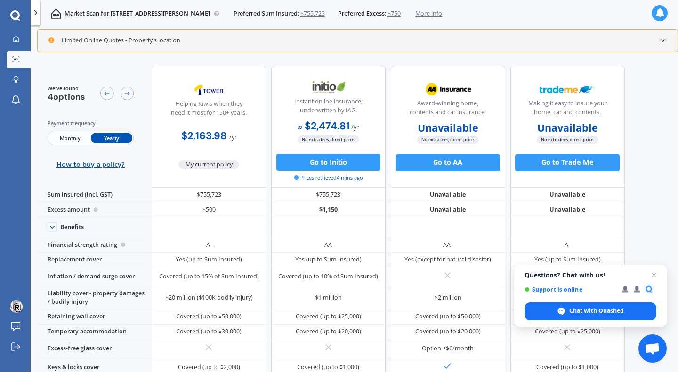
click at [442, 12] on span "More info" at bounding box center [428, 13] width 27 height 8
